Goal: Information Seeking & Learning: Understand process/instructions

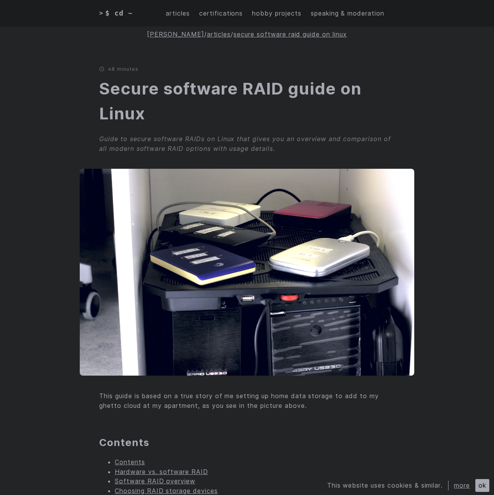
scroll to position [272, 0]
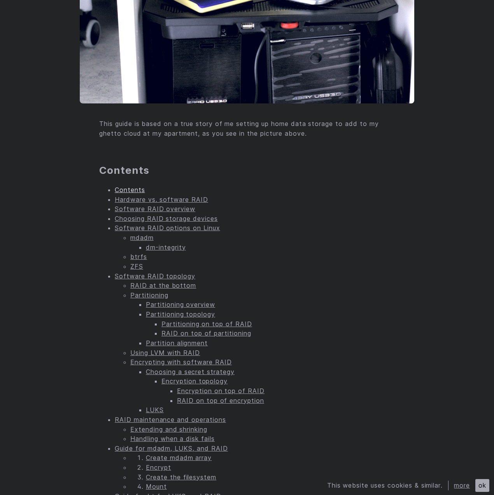
click at [121, 189] on link "Contents" at bounding box center [130, 190] width 30 height 8
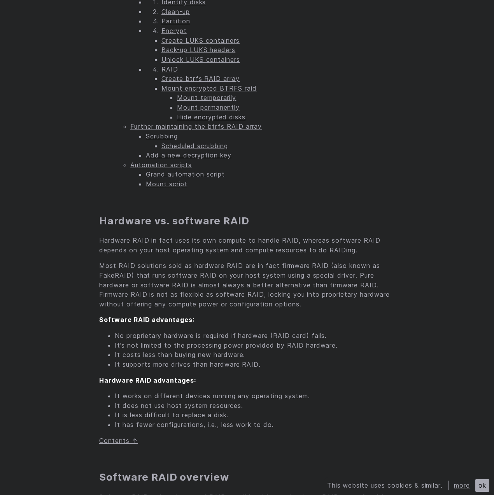
scroll to position [980, 0]
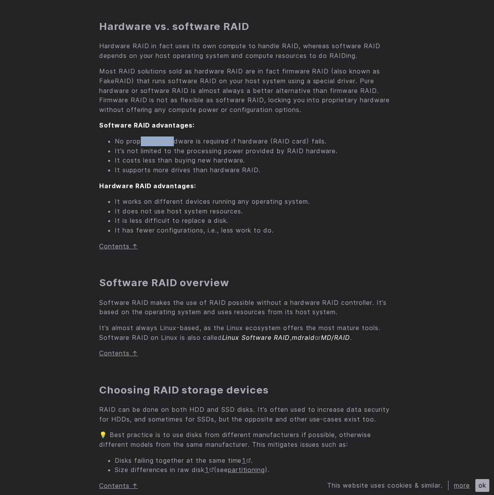
drag, startPoint x: 139, startPoint y: 141, endPoint x: 176, endPoint y: 141, distance: 36.5
click at [176, 141] on li "No proprietary hardware is required if hardware (RAID card) fails." at bounding box center [255, 141] width 280 height 10
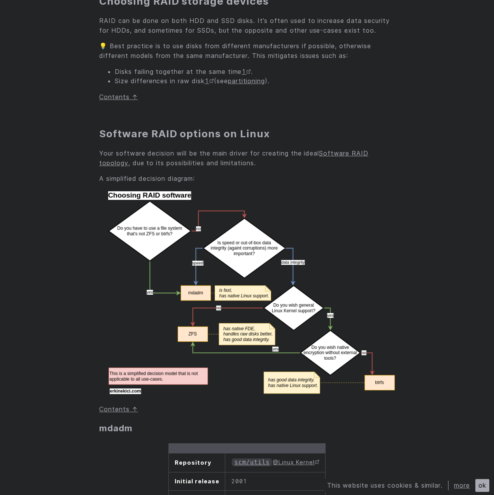
scroll to position [1330, 0]
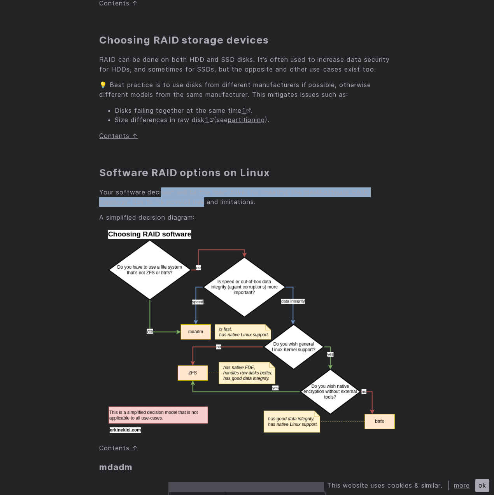
drag, startPoint x: 162, startPoint y: 192, endPoint x: 214, endPoint y: 198, distance: 52.1
click at [205, 198] on p "Your software decision will be the main driver for creating the ideal Software …" at bounding box center [246, 196] width 295 height 19
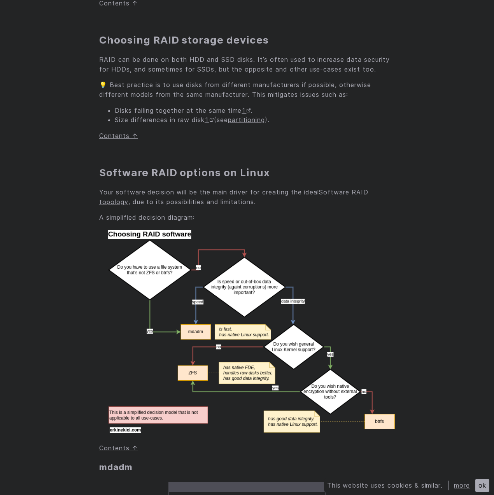
click at [231, 198] on p "Your software decision will be the main driver for creating the ideal Software …" at bounding box center [246, 196] width 295 height 19
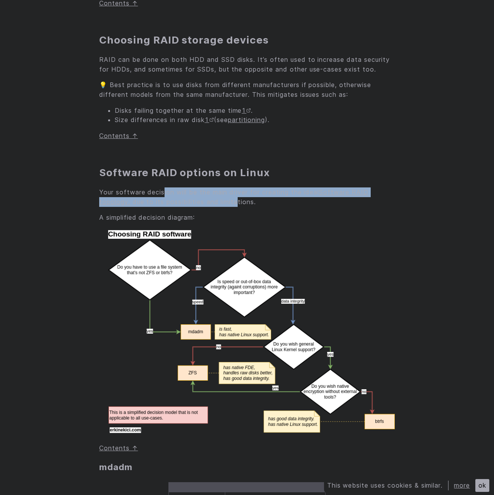
drag, startPoint x: 238, startPoint y: 204, endPoint x: 164, endPoint y: 190, distance: 74.7
click at [164, 190] on p "Your software decision will be the main driver for creating the ideal Software …" at bounding box center [246, 196] width 295 height 19
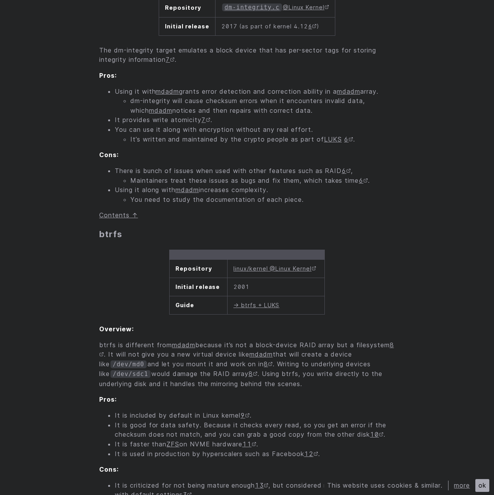
scroll to position [2185, 0]
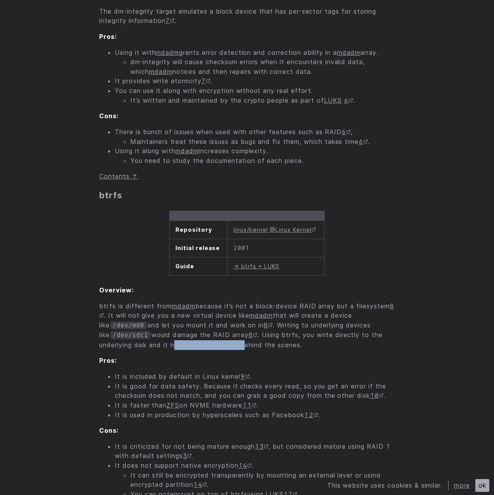
drag, startPoint x: 178, startPoint y: 355, endPoint x: 249, endPoint y: 353, distance: 71.2
click at [249, 350] on p "btrfs is different from mdadm because it’s not a block-device RAID array but a …" at bounding box center [246, 325] width 295 height 49
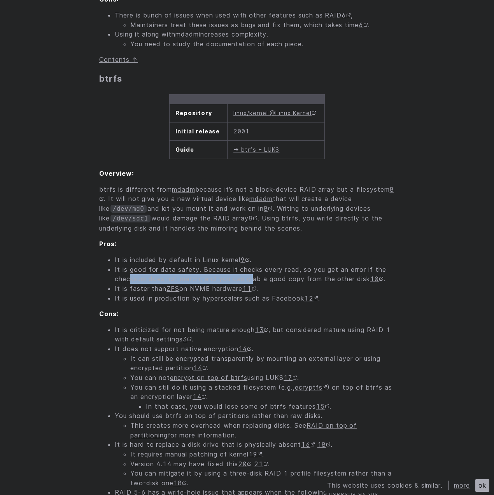
drag, startPoint x: 132, startPoint y: 288, endPoint x: 255, endPoint y: 288, distance: 122.9
click at [255, 284] on li "It is good for data safety. Because it checks every read, so you get an error i…" at bounding box center [255, 274] width 280 height 19
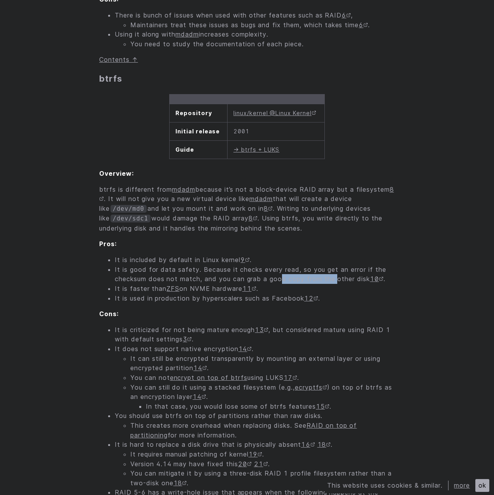
drag, startPoint x: 284, startPoint y: 289, endPoint x: 337, endPoint y: 289, distance: 53.7
click at [337, 284] on li "It is good for data safety. Because it checks every read, so you get an error i…" at bounding box center [255, 274] width 280 height 19
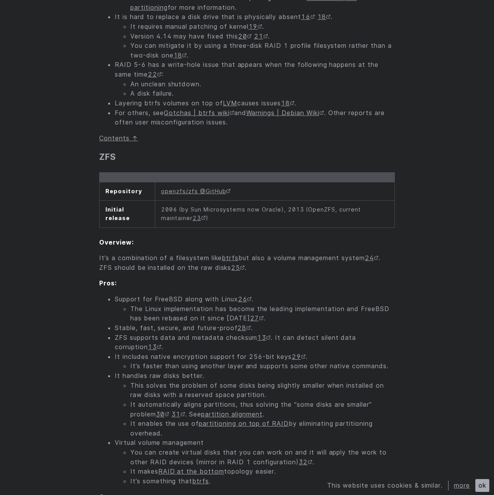
scroll to position [2768, 0]
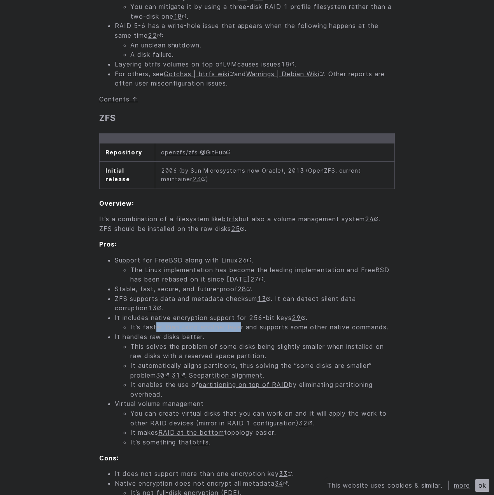
drag, startPoint x: 154, startPoint y: 337, endPoint x: 239, endPoint y: 336, distance: 84.8
click at [239, 332] on li "It’s faster than using another layer and supports some other native commands." at bounding box center [262, 327] width 264 height 10
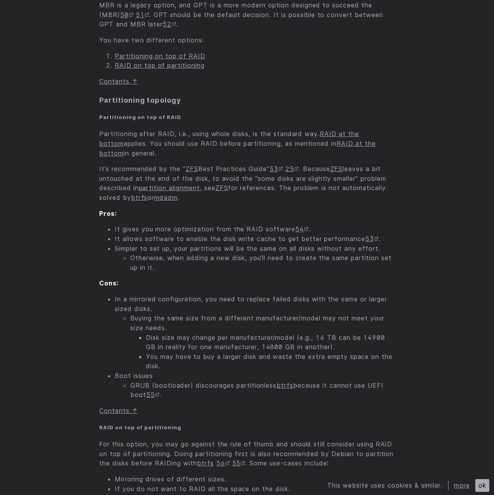
scroll to position [4362, 0]
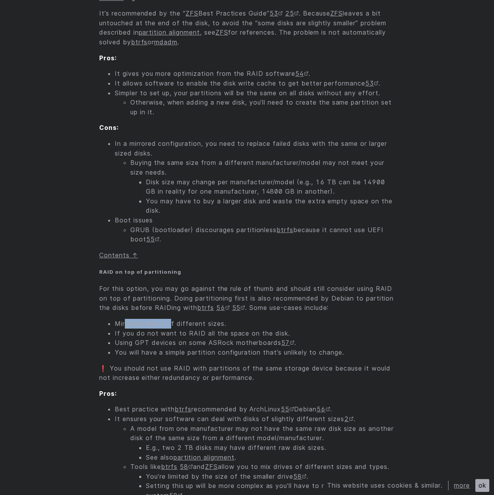
drag, startPoint x: 126, startPoint y: 334, endPoint x: 173, endPoint y: 334, distance: 47.0
click at [173, 329] on li "Mirroring drives of different sizes." at bounding box center [255, 324] width 280 height 10
drag, startPoint x: 131, startPoint y: 362, endPoint x: 250, endPoint y: 361, distance: 119.7
click at [250, 357] on li "You will have a simple partition configuration that’s unlikely to change." at bounding box center [255, 353] width 280 height 10
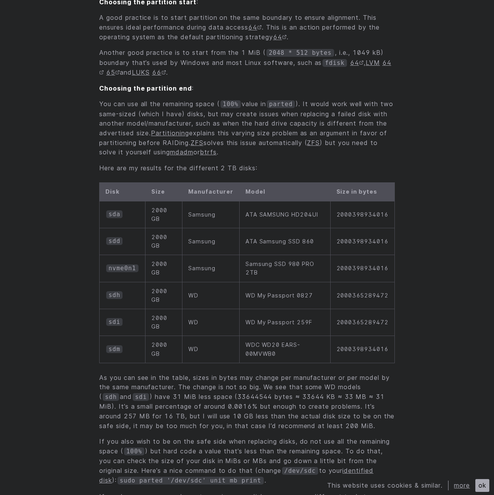
scroll to position [5334, 0]
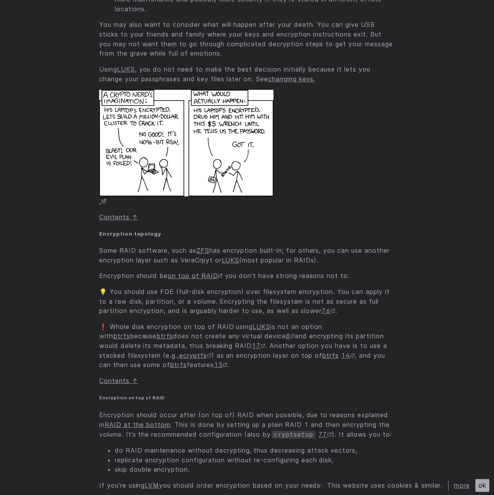
scroll to position [6384, 0]
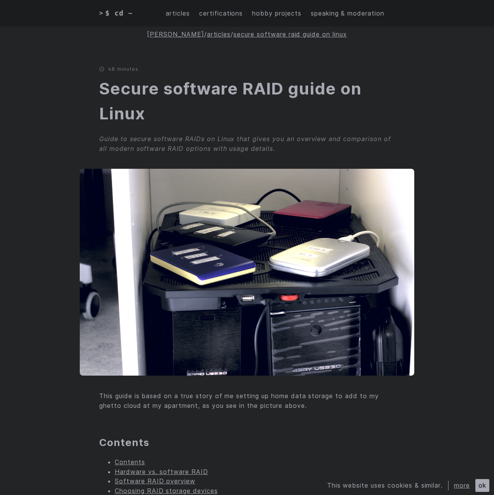
scroll to position [16790, 0]
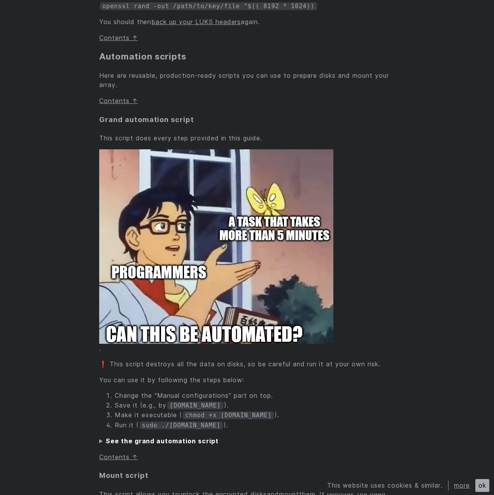
drag, startPoint x: 136, startPoint y: 40, endPoint x: 229, endPoint y: 38, distance: 93.3
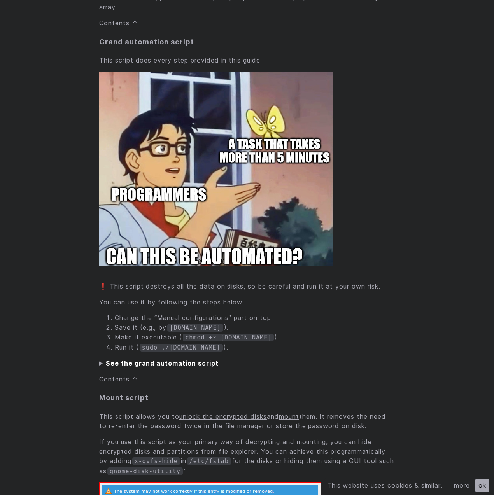
scroll to position [16907, 0]
